Goal: Task Accomplishment & Management: Use online tool/utility

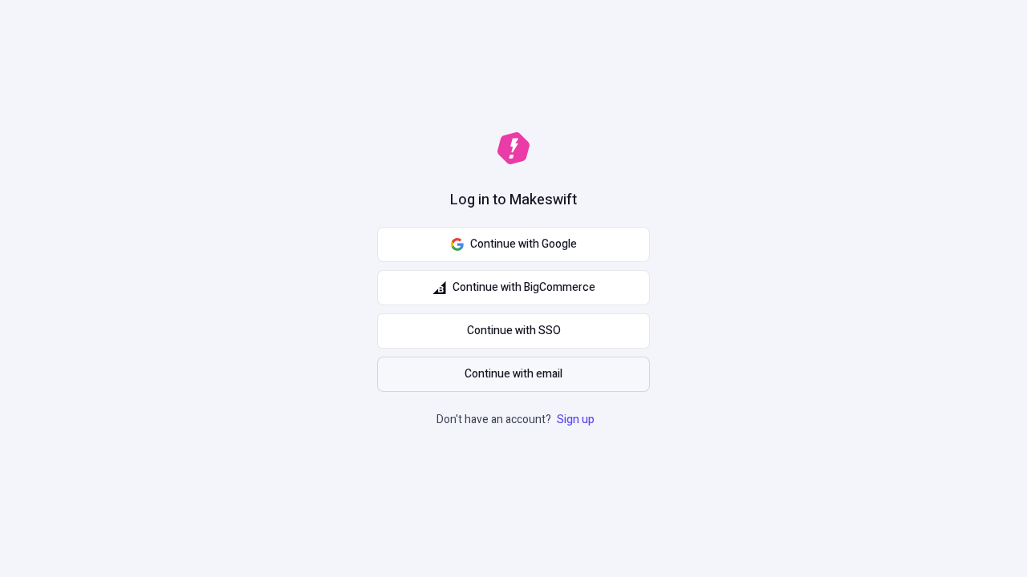
click at [513, 375] on span "Continue with email" at bounding box center [513, 375] width 98 height 18
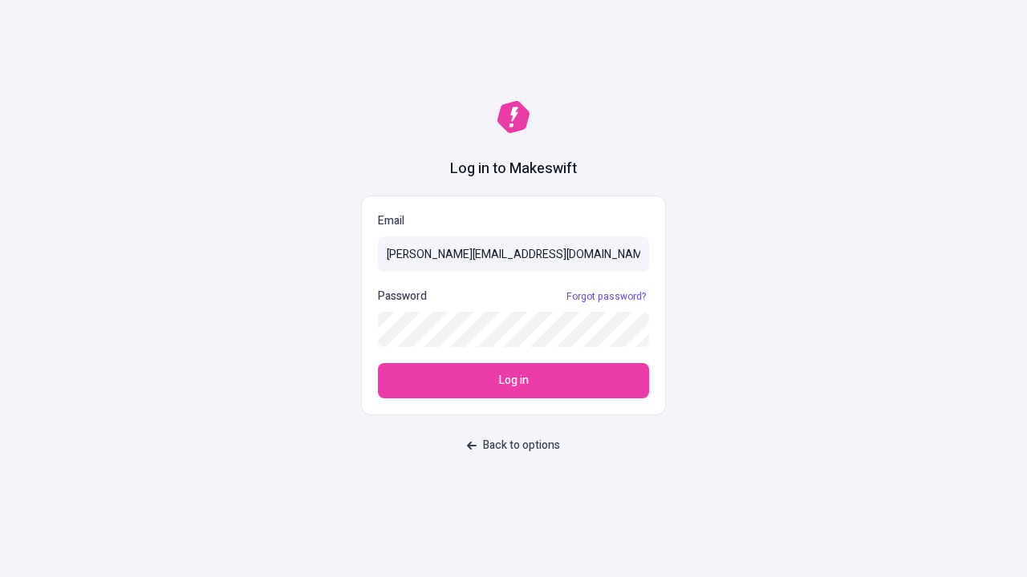
type input "[PERSON_NAME][EMAIL_ADDRESS][DOMAIN_NAME]"
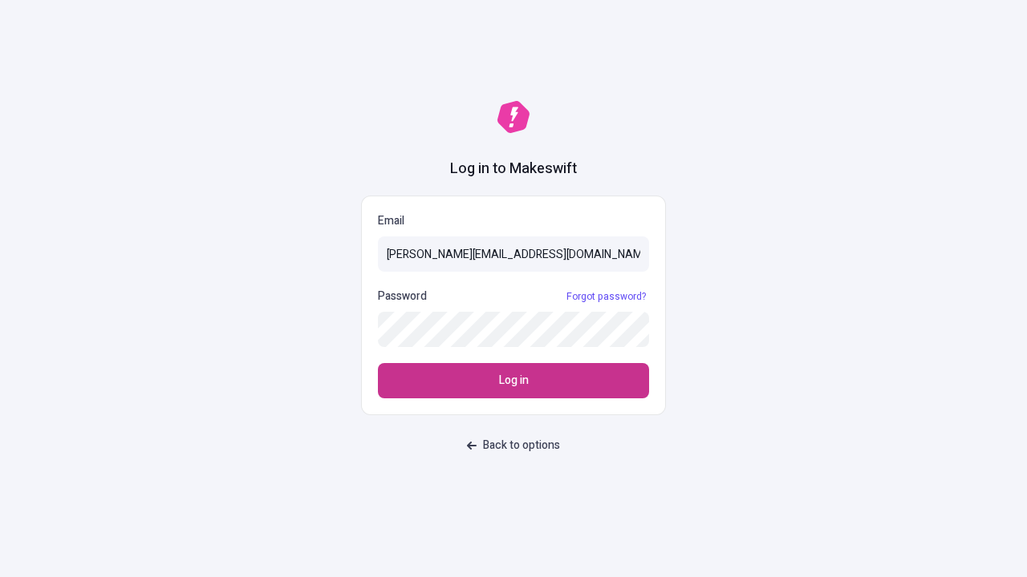
click at [513, 381] on span "Log in" at bounding box center [514, 381] width 30 height 18
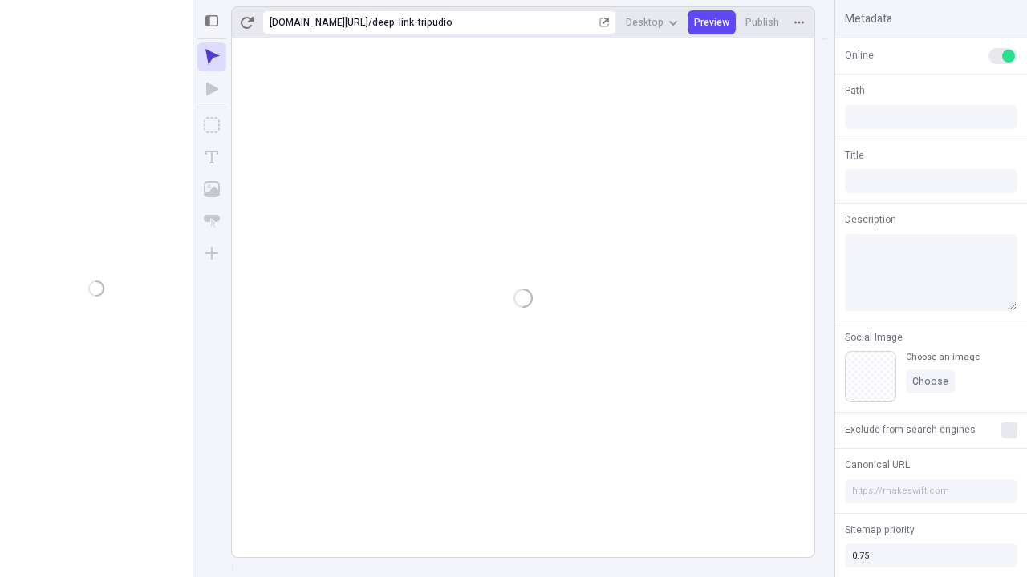
type input "/deep-link-tripudio"
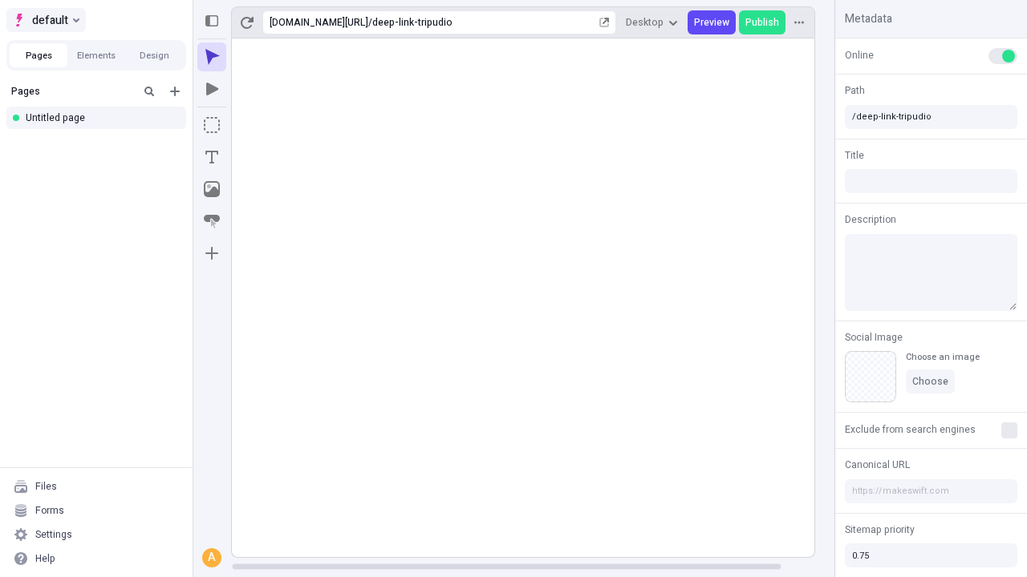
click at [45, 20] on span "default" at bounding box center [50, 19] width 36 height 19
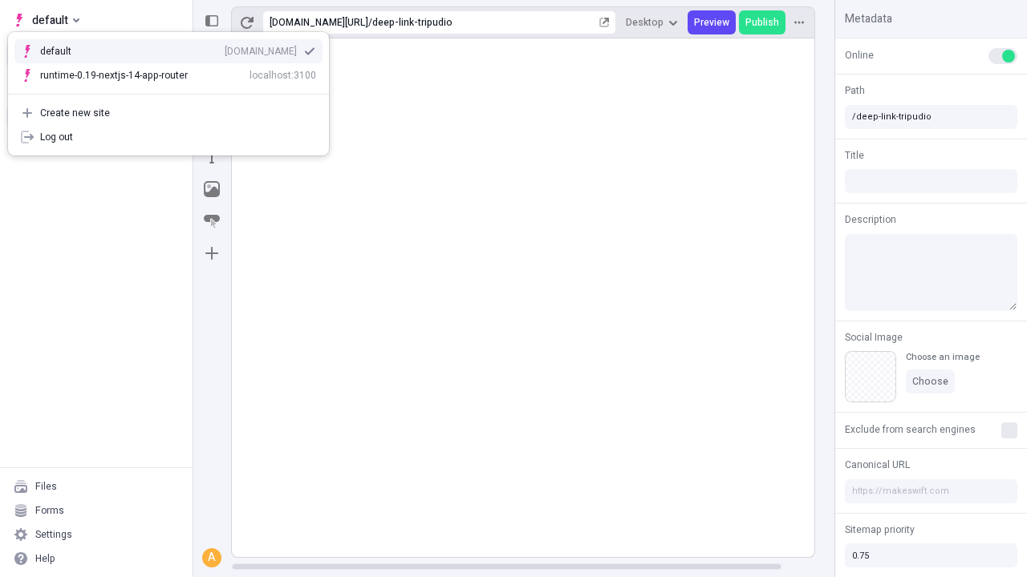
click at [225, 48] on div "qee9k4dy7d.staging.makeswift.site" at bounding box center [261, 51] width 72 height 13
click at [175, 91] on icon "Add new" at bounding box center [175, 92] width 10 height 10
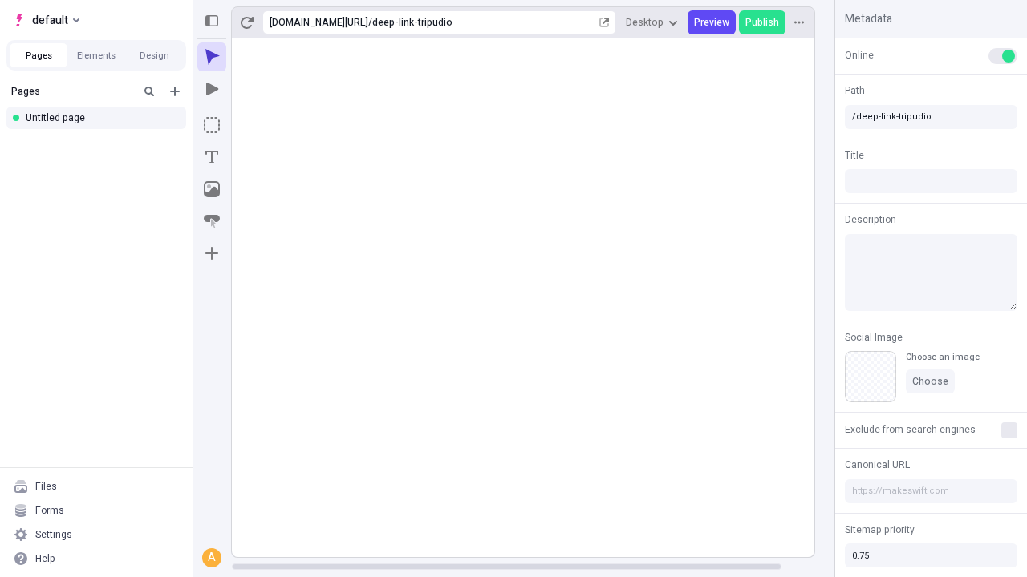
click at [101, 144] on div "Blank page" at bounding box center [101, 147] width 154 height 24
type input "/page"
